Goal: Transaction & Acquisition: Obtain resource

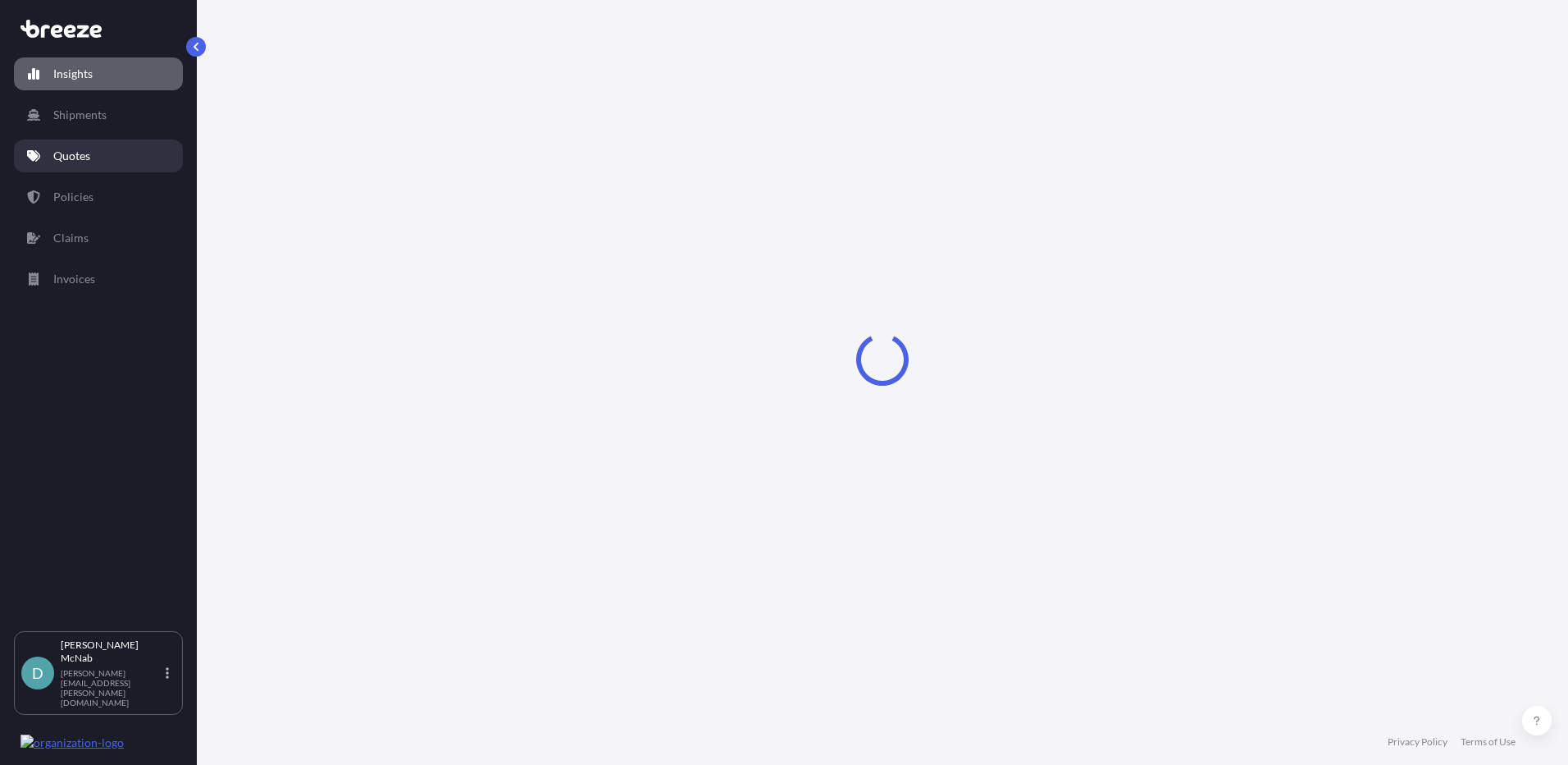
select select "2025"
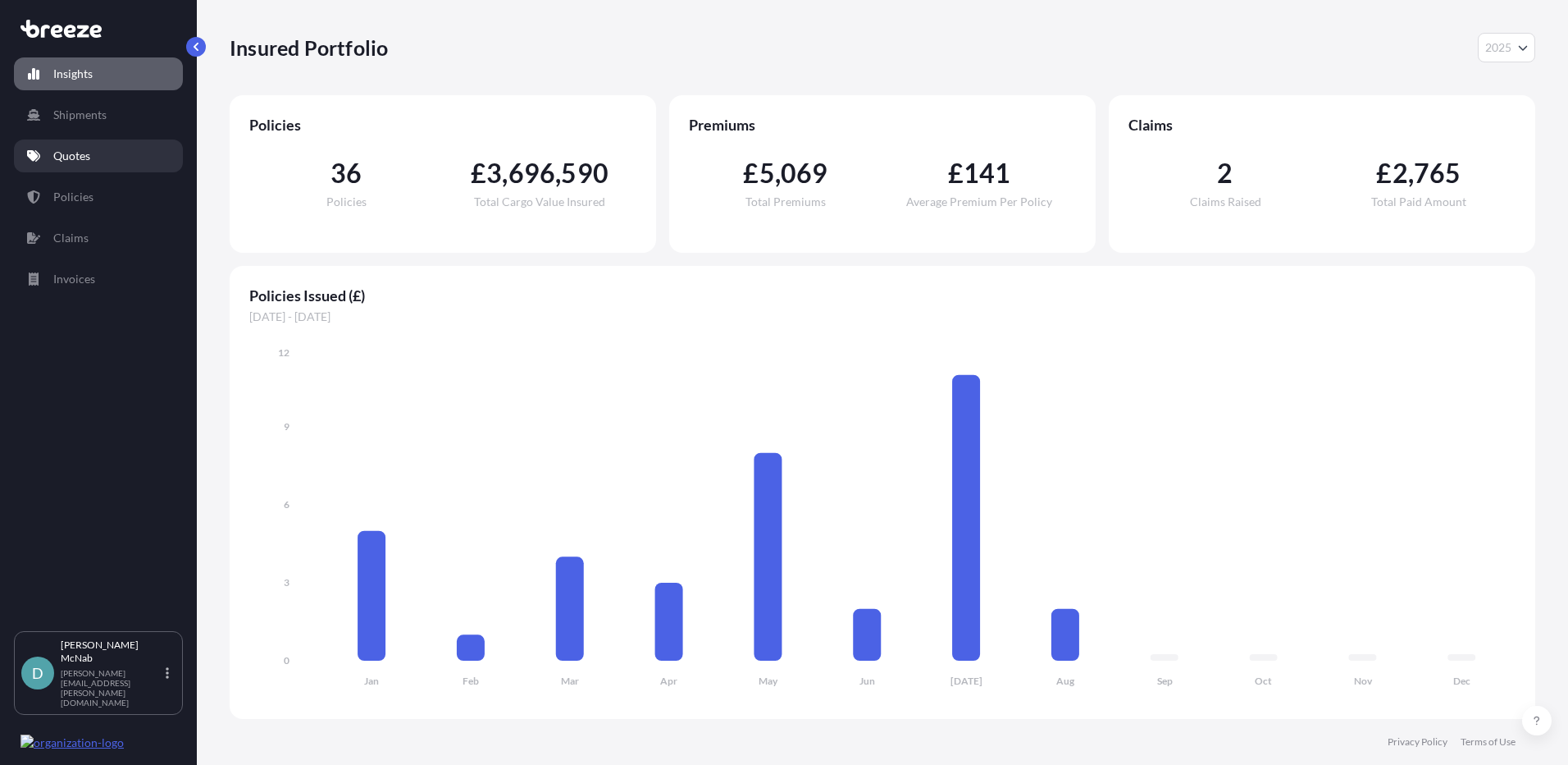
click at [91, 152] on p "Quotes" at bounding box center [72, 155] width 37 height 16
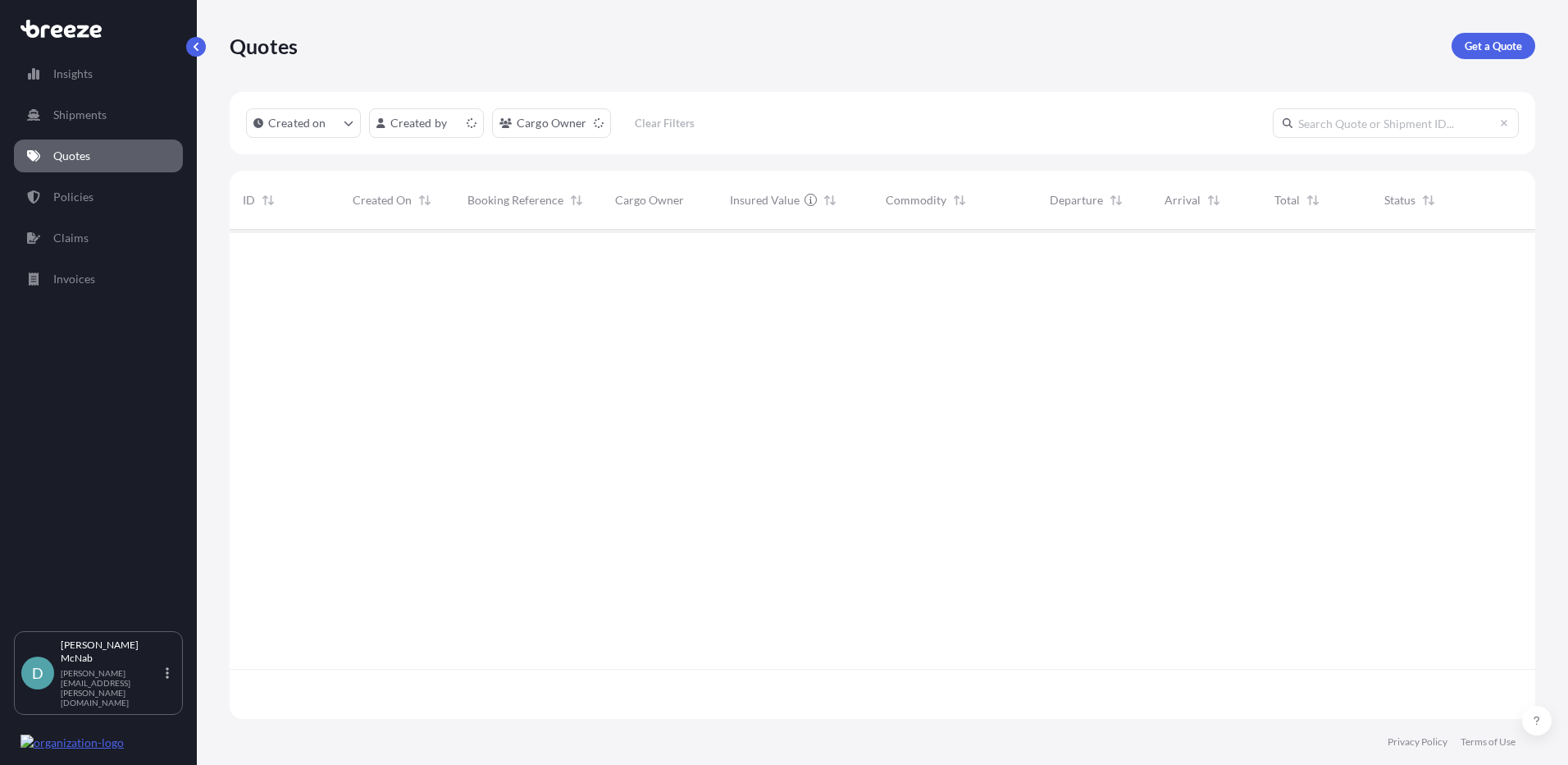
scroll to position [486, 1294]
click at [1499, 47] on p "Get a Quote" at bounding box center [1494, 46] width 58 height 16
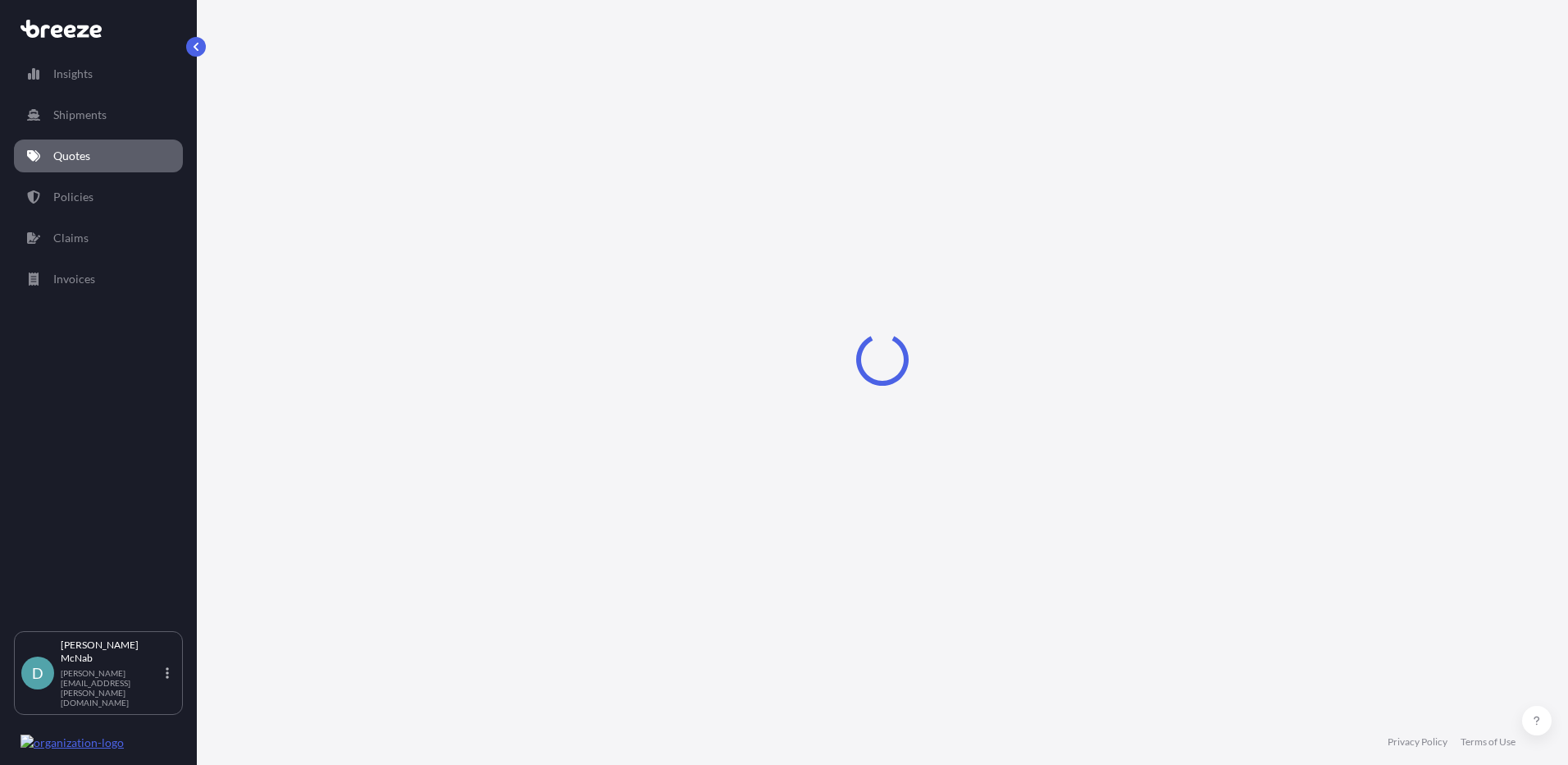
select select "Sea"
select select "1"
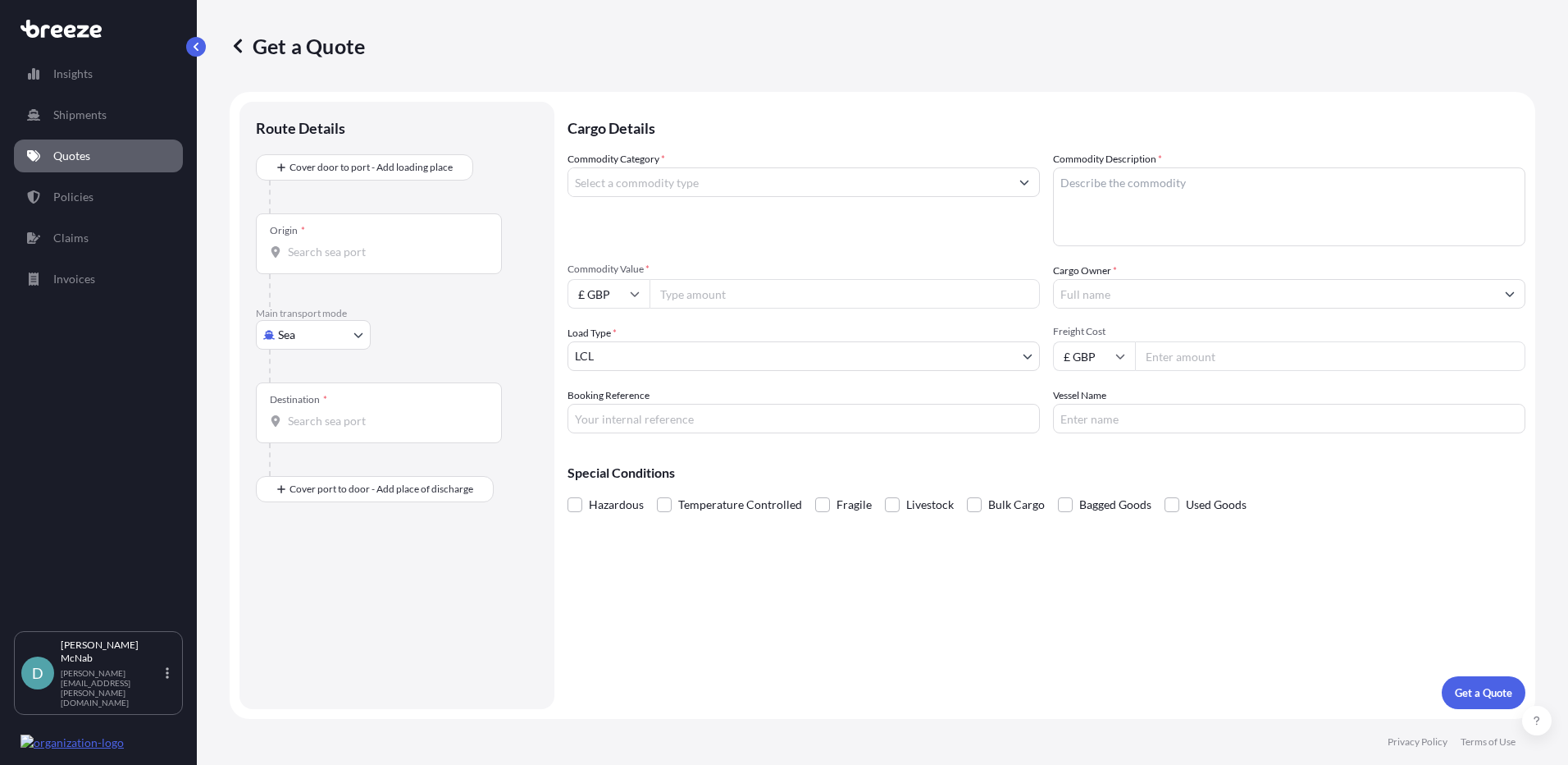
click at [306, 329] on body "Insights Shipments Quotes Policies Claims Invoices D [PERSON_NAME] [PERSON_NAME…" at bounding box center [784, 382] width 1568 height 765
click at [310, 433] on span "Road" at bounding box center [300, 436] width 26 height 16
select select "Road"
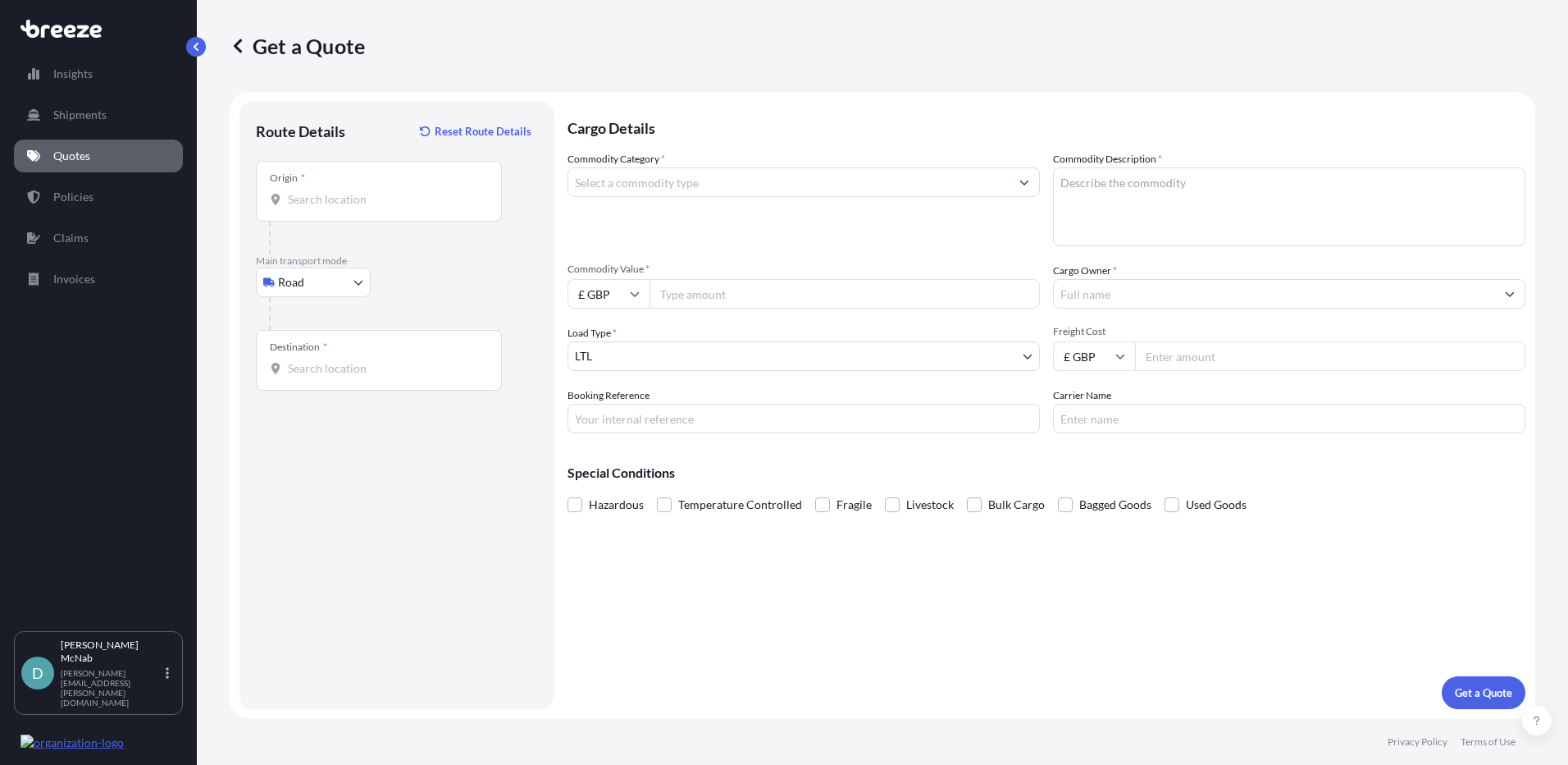
click at [337, 199] on input "Origin *" at bounding box center [385, 199] width 193 height 16
paste input "NG18 4FL"
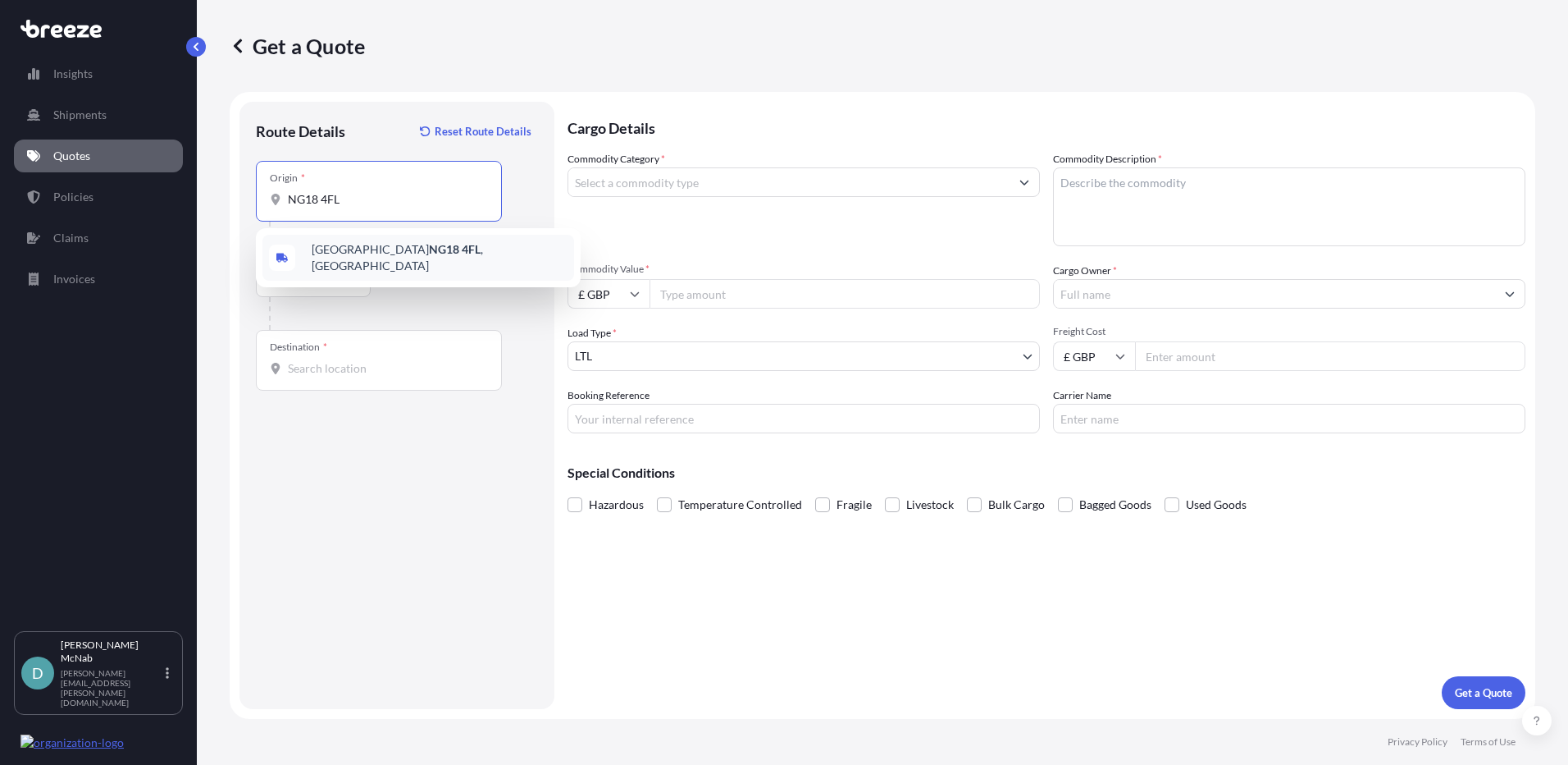
click at [348, 263] on div "Mansfield NG18 4FL , [GEOGRAPHIC_DATA]" at bounding box center [418, 257] width 312 height 46
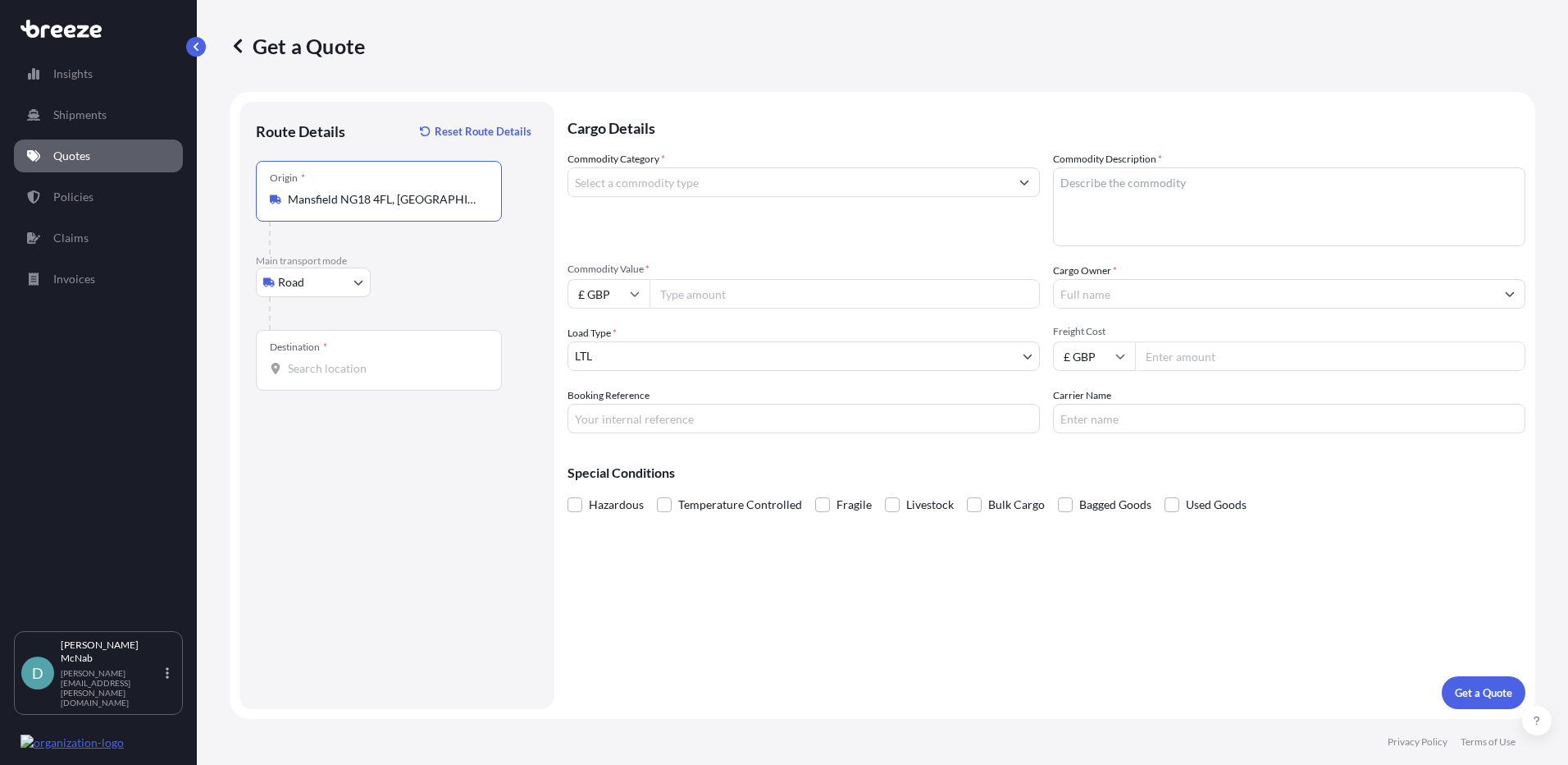
type input "Mansfield NG18 4FL, [GEOGRAPHIC_DATA]"
click at [357, 380] on div "Destination *" at bounding box center [379, 360] width 246 height 60
click at [357, 376] on input "Destination *" at bounding box center [385, 368] width 193 height 16
paste input "CH62 3NL"
type input "Wirral CH62 3NL, [GEOGRAPHIC_DATA]"
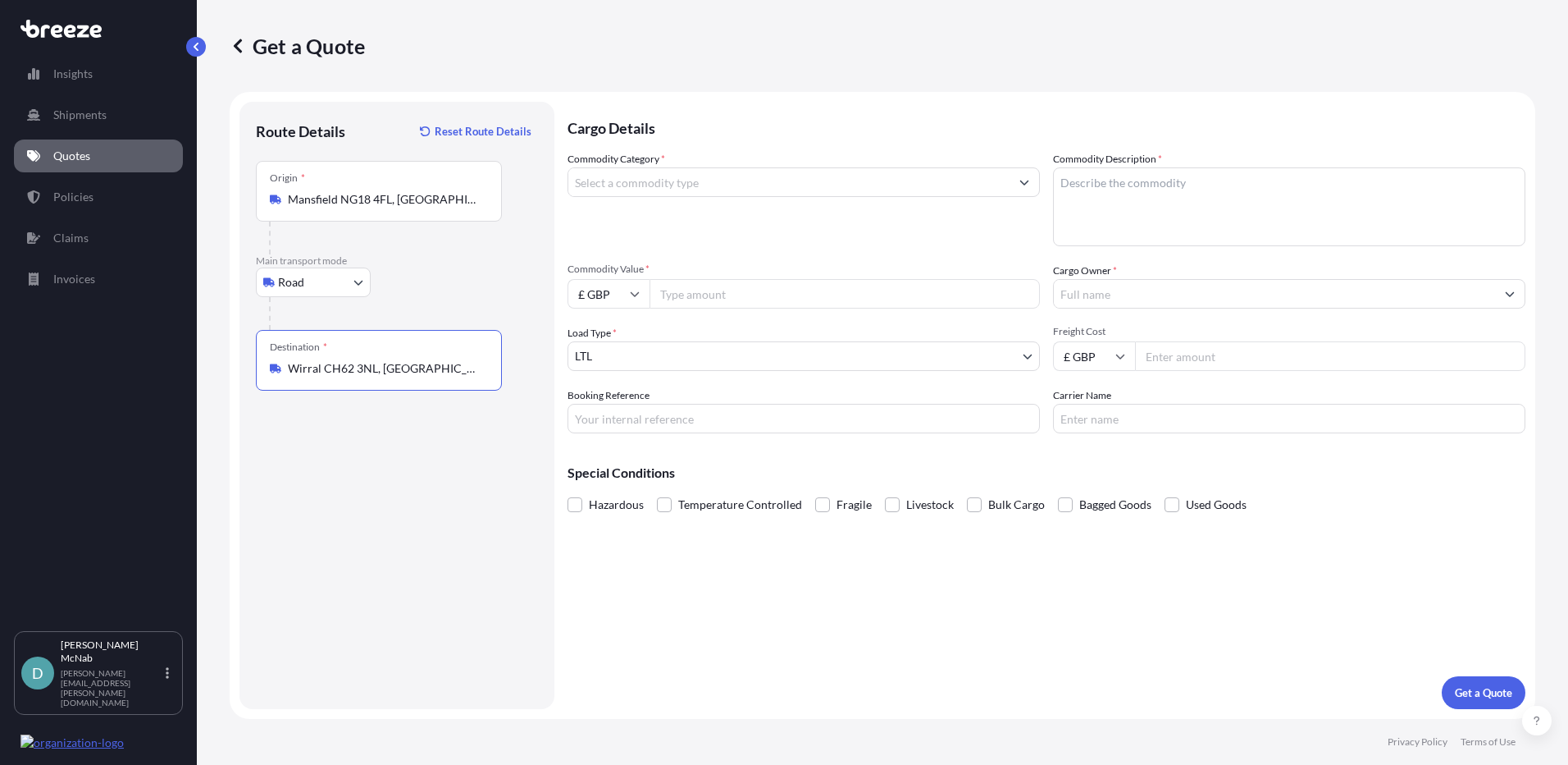
click at [600, 184] on input "Commodity Category *" at bounding box center [789, 182] width 441 height 29
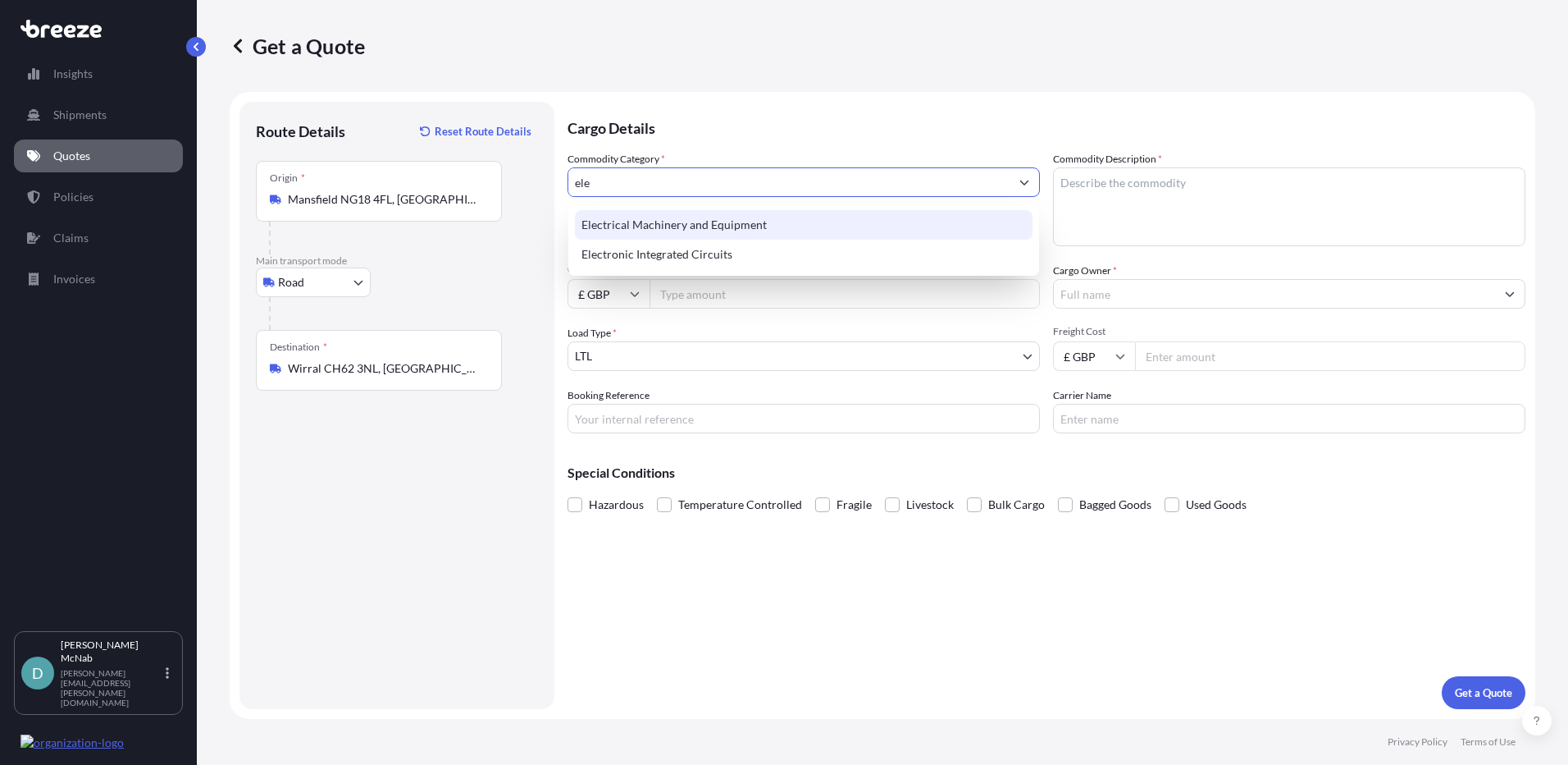
click at [670, 235] on div "Electrical Machinery and Equipment" at bounding box center [803, 224] width 457 height 29
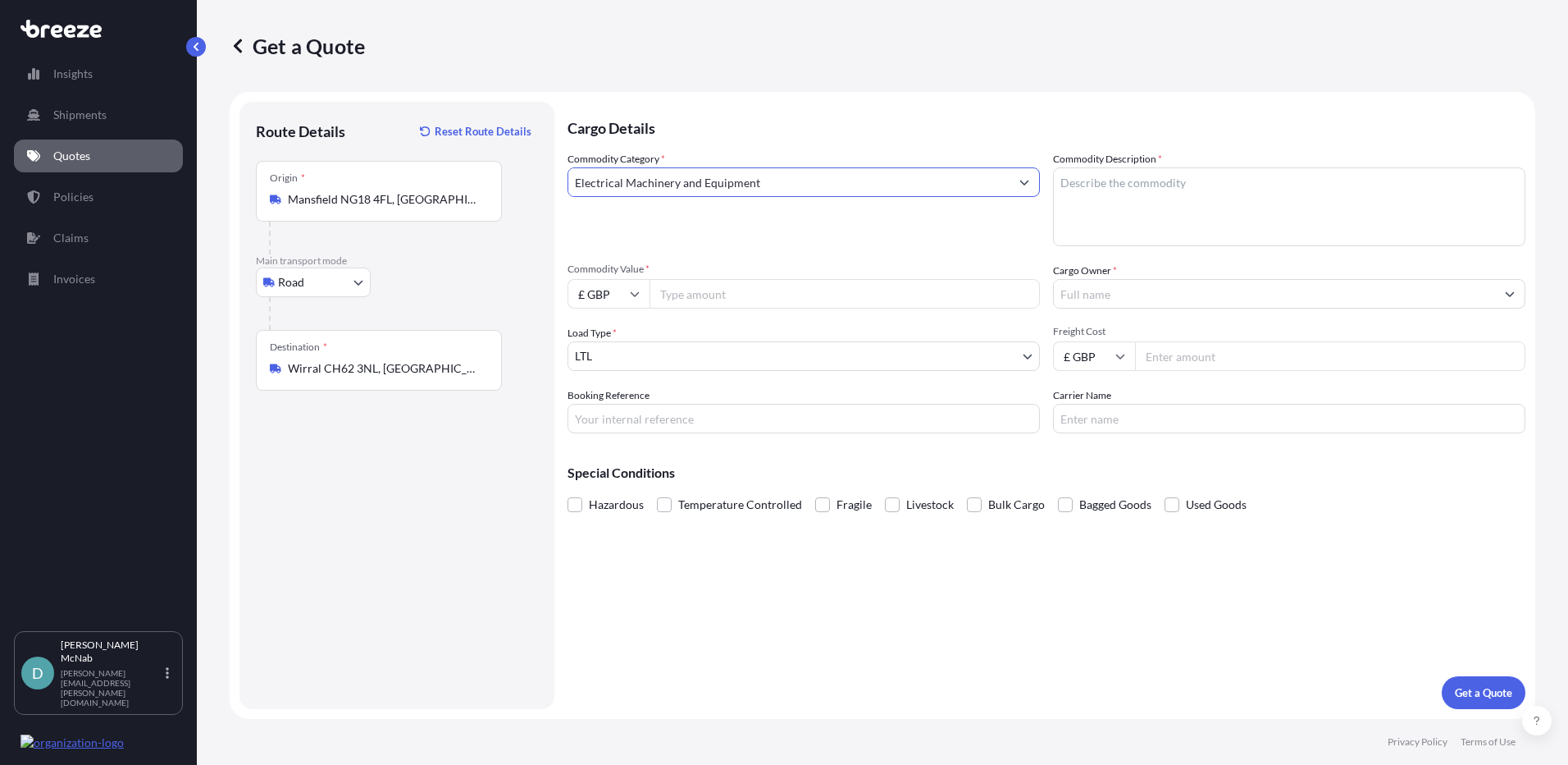
type input "Electrical Machinery and Equipment"
click at [1145, 206] on textarea "Commodity Description *" at bounding box center [1288, 206] width 472 height 79
type textarea "screens and projectors"
click at [715, 306] on input "Commodity Value *" at bounding box center [845, 294] width 390 height 29
type input "48000"
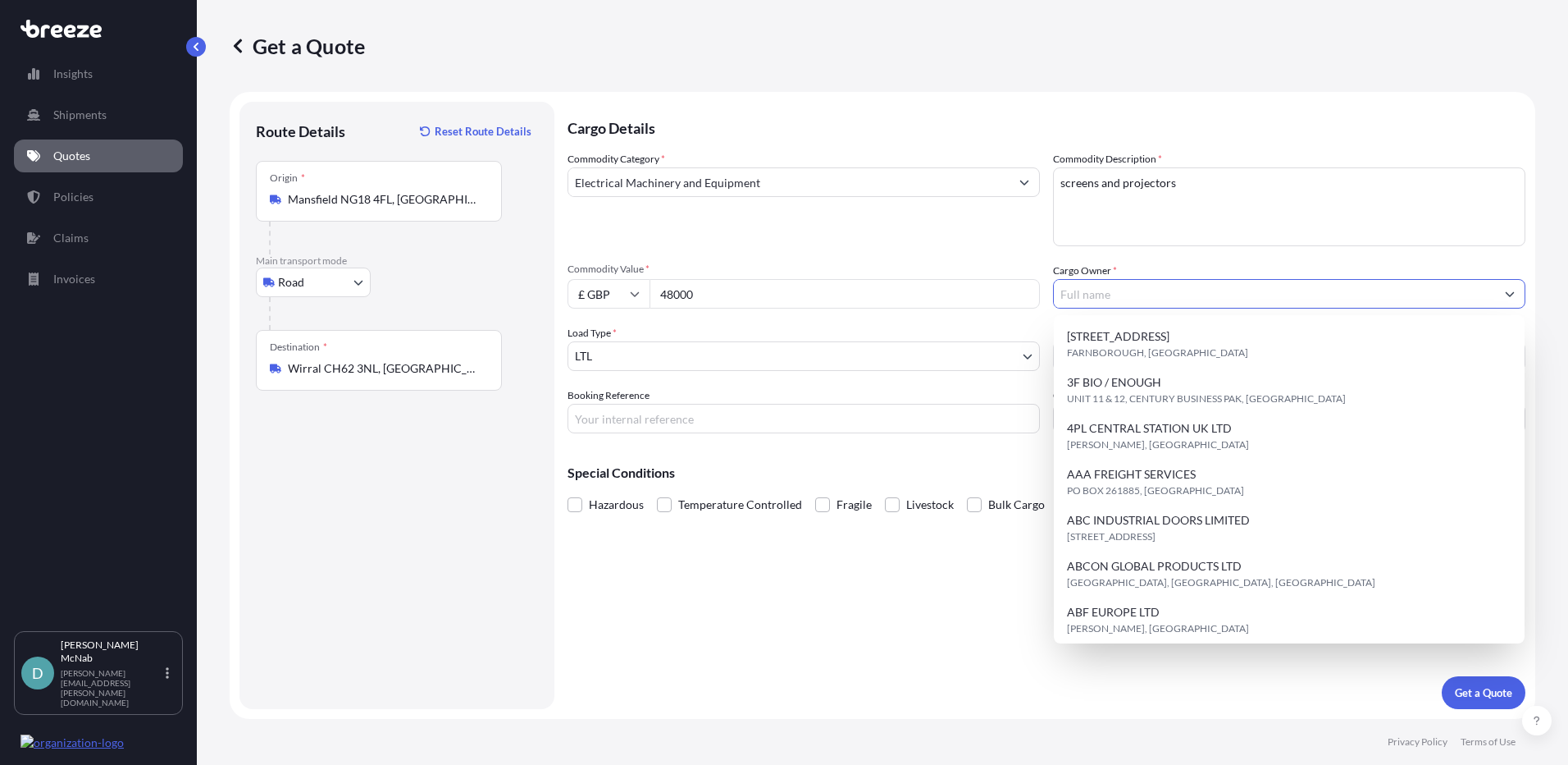
click at [1118, 308] on div "Commodity Category * Electrical Machinery and Equipment Commodity Description *…" at bounding box center [1047, 292] width 958 height 282
click at [1118, 306] on input "Cargo Owner *" at bounding box center [1274, 294] width 441 height 29
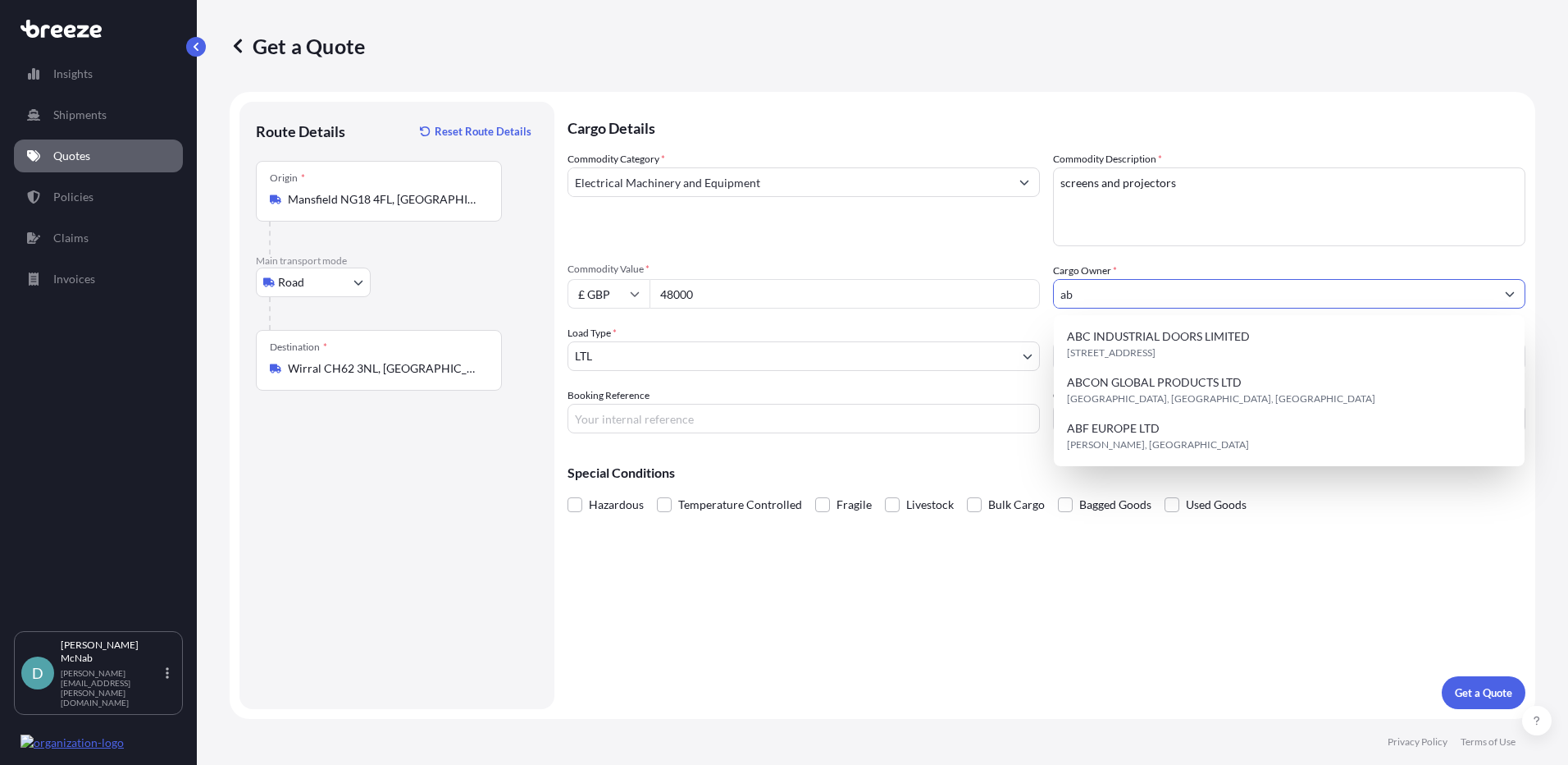
type input "a"
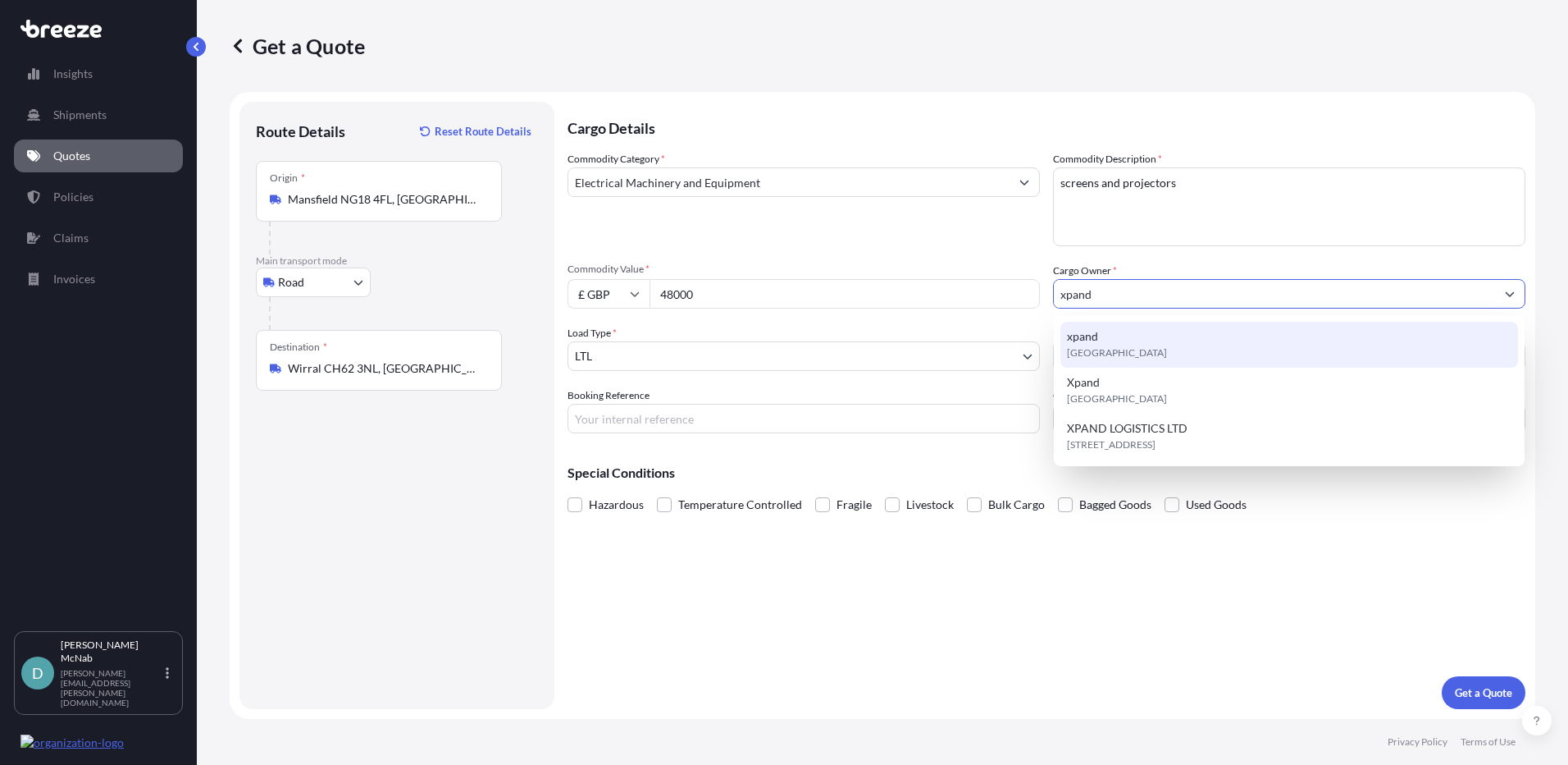
click at [1111, 348] on span "[GEOGRAPHIC_DATA]" at bounding box center [1118, 352] width 100 height 16
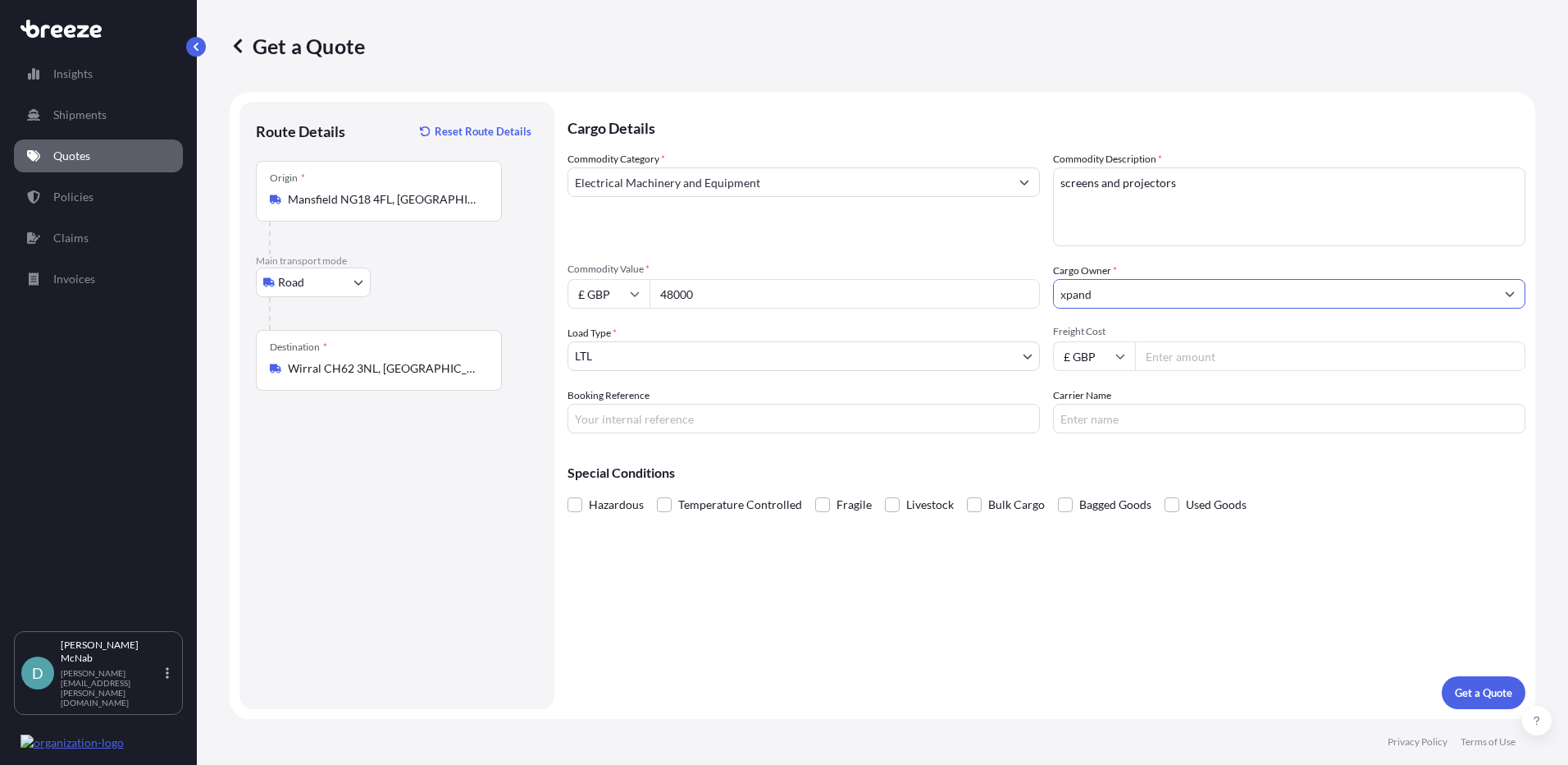
type input "xpand"
click at [652, 370] on body "13 options available. 3 options available. 0 options available. 3 options avail…" at bounding box center [784, 382] width 1568 height 765
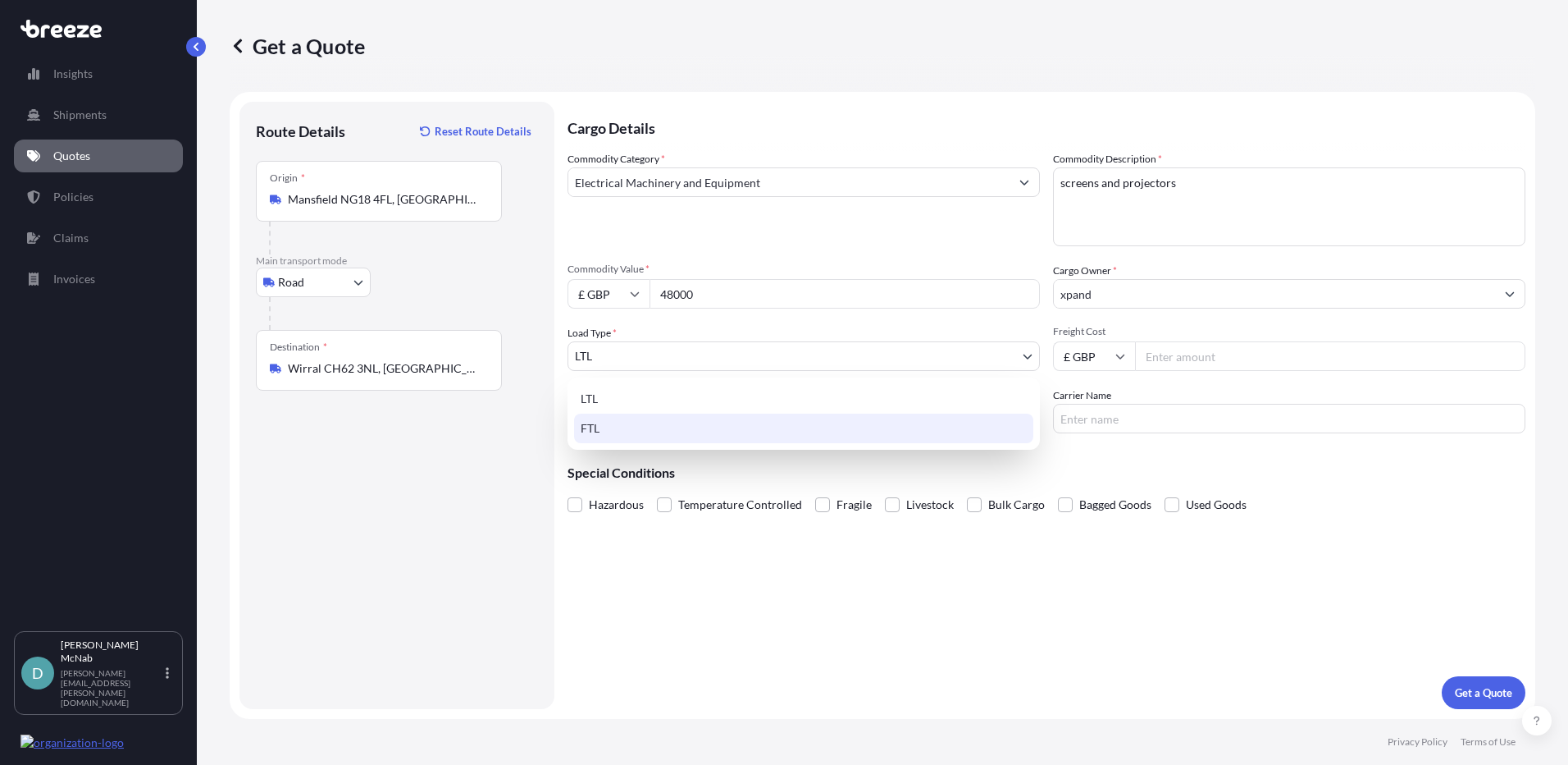
click at [614, 425] on div "FTL" at bounding box center [803, 428] width 459 height 29
select select "2"
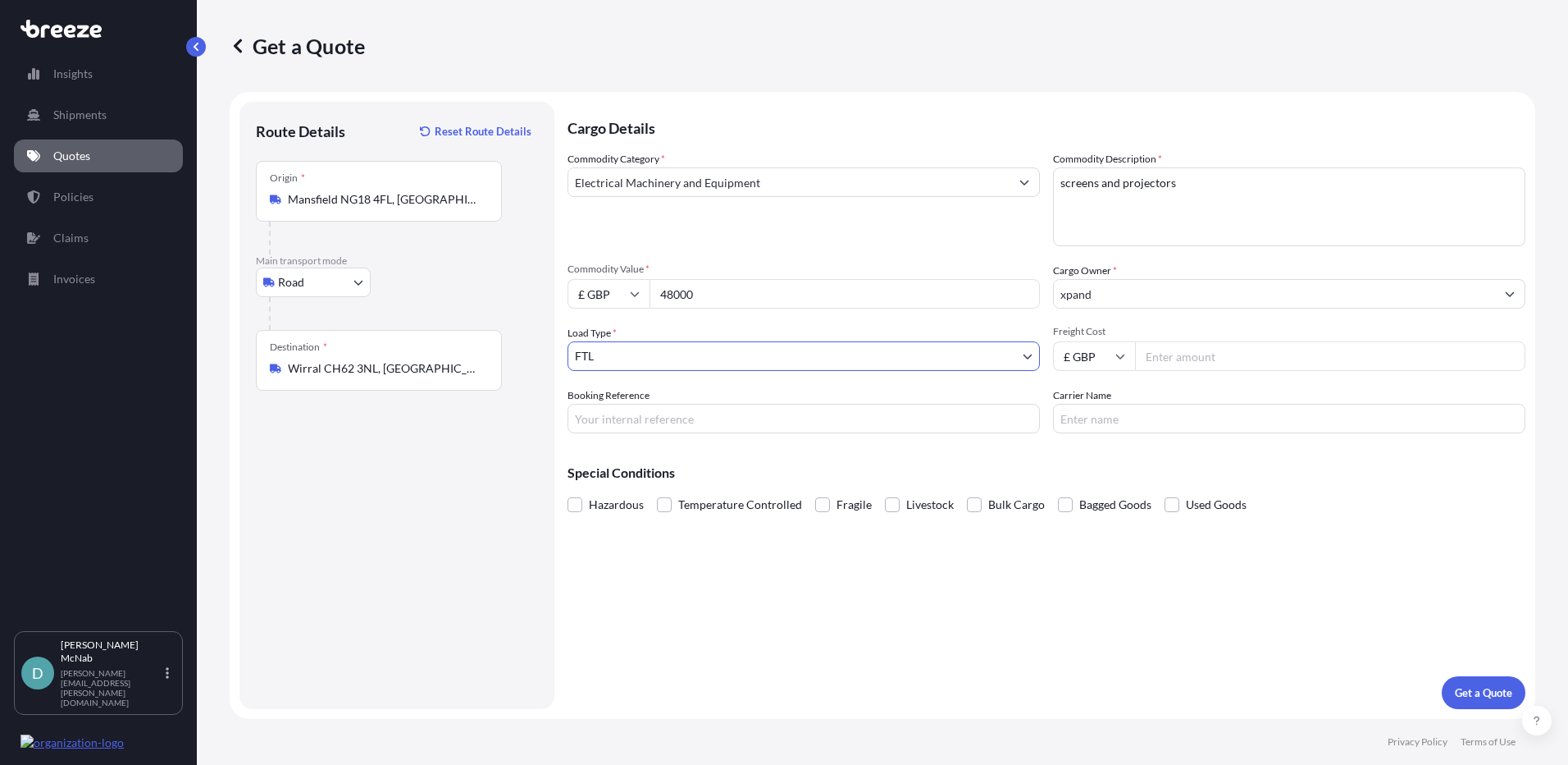
click at [1177, 357] on input "Freight Cost" at bounding box center [1330, 356] width 390 height 29
type input "1390.00"
click at [1087, 417] on input "Carrier Name" at bounding box center [1288, 419] width 472 height 29
click at [919, 547] on div "Cargo Details Commodity Category * Electrical Machinery and Equipment Commodity…" at bounding box center [1047, 405] width 958 height 607
click at [1467, 692] on p "Get a Quote" at bounding box center [1483, 692] width 58 height 16
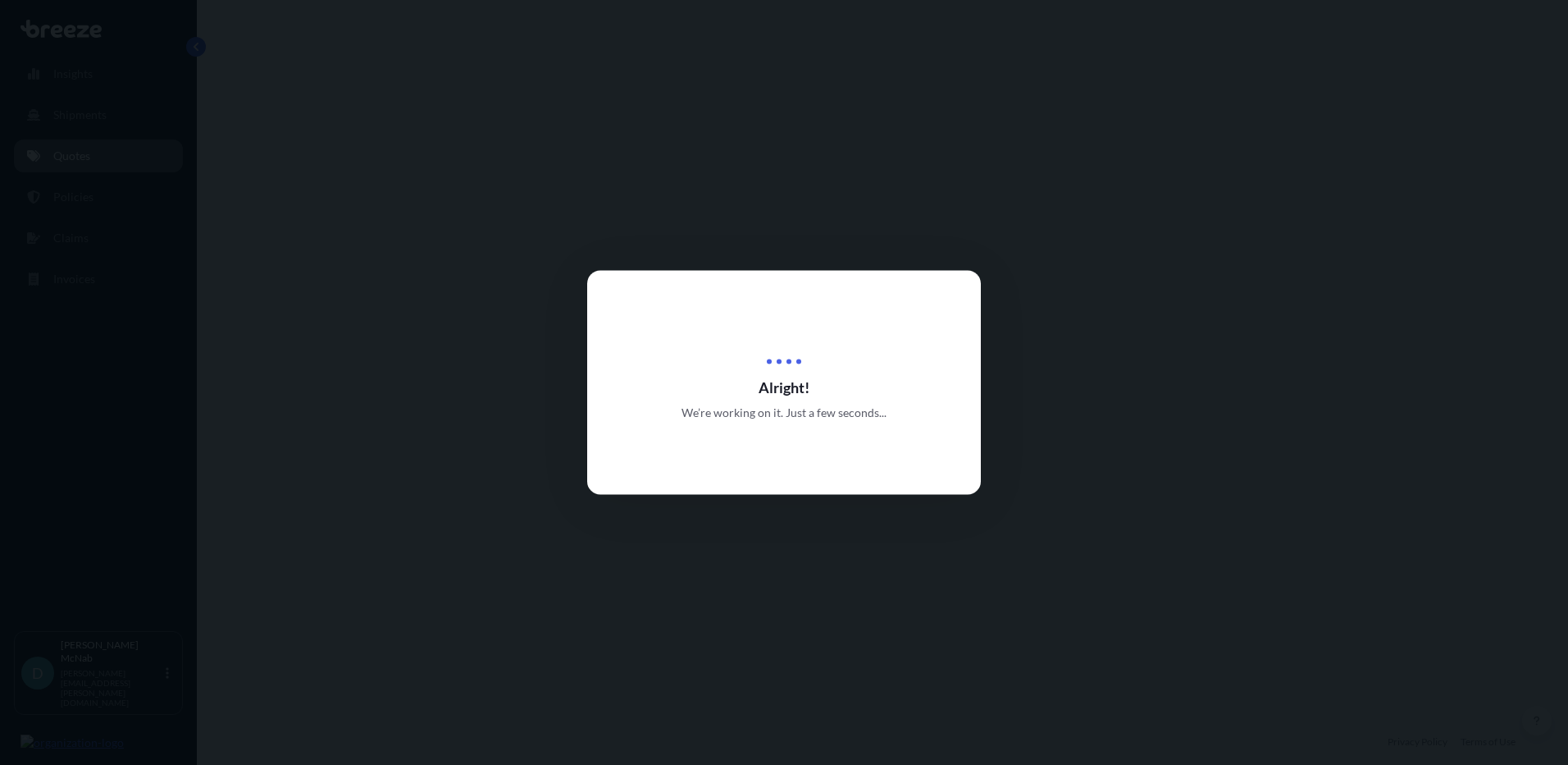
select select "Road"
select select "2"
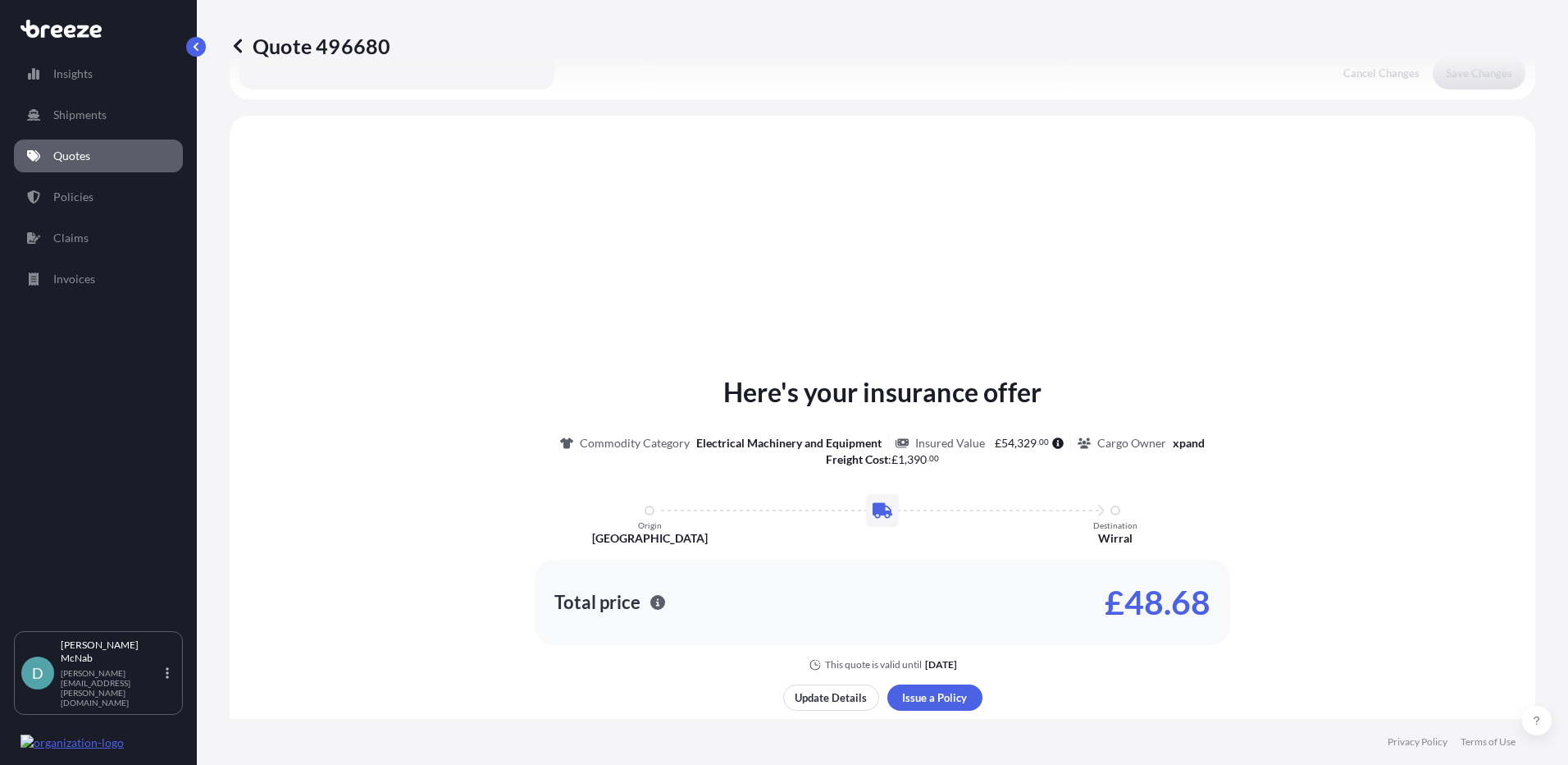
scroll to position [494, 0]
